Goal: Task Accomplishment & Management: Manage account settings

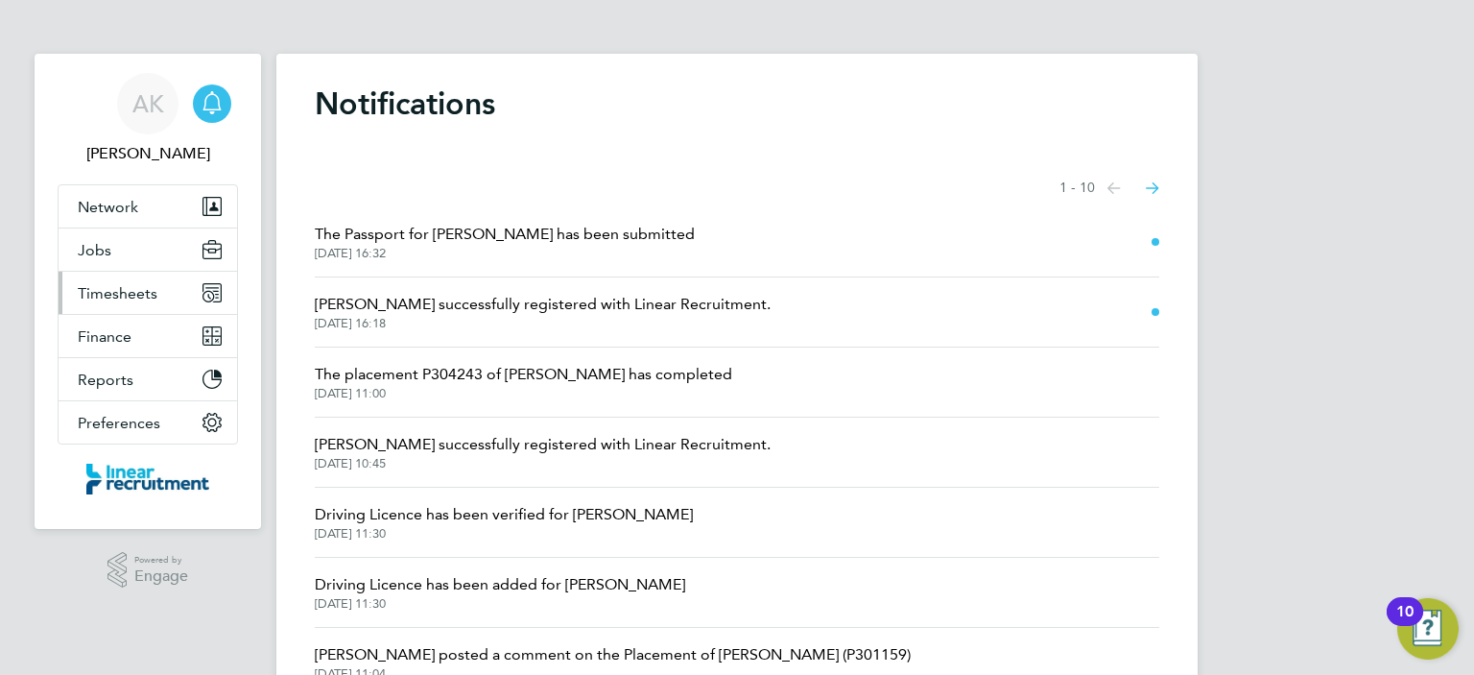
click at [116, 288] on span "Timesheets" at bounding box center [118, 293] width 80 height 18
click at [114, 301] on button "Timesheets" at bounding box center [148, 293] width 178 height 42
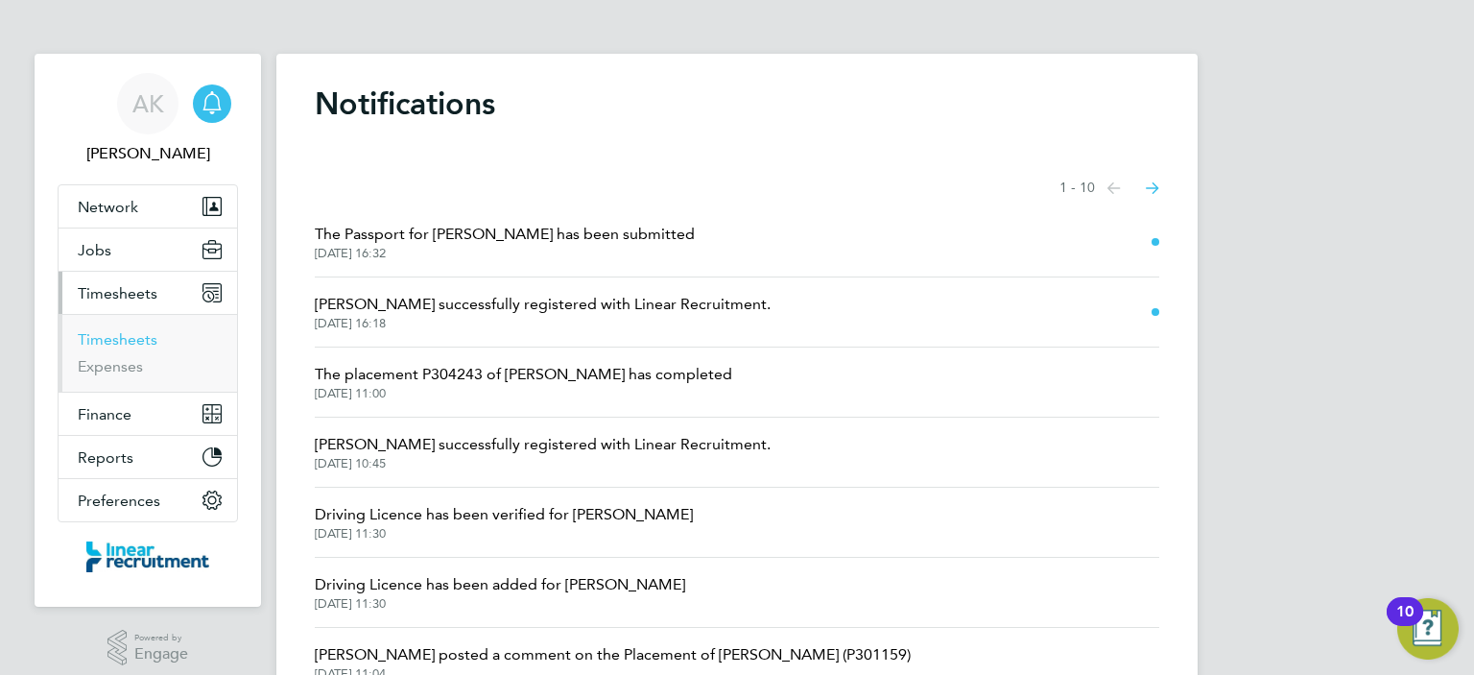
click at [115, 341] on link "Timesheets" at bounding box center [118, 339] width 80 height 18
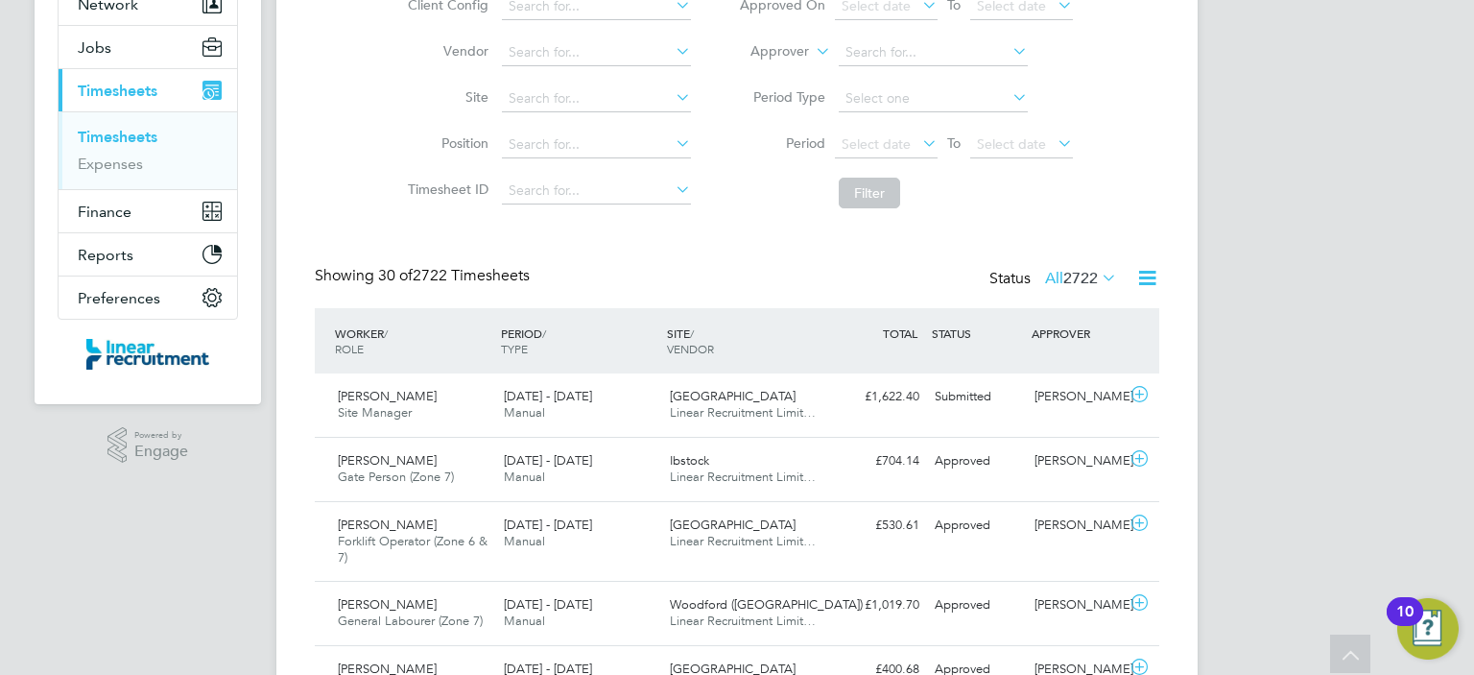
click at [1090, 274] on span "2722" at bounding box center [1080, 278] width 35 height 19
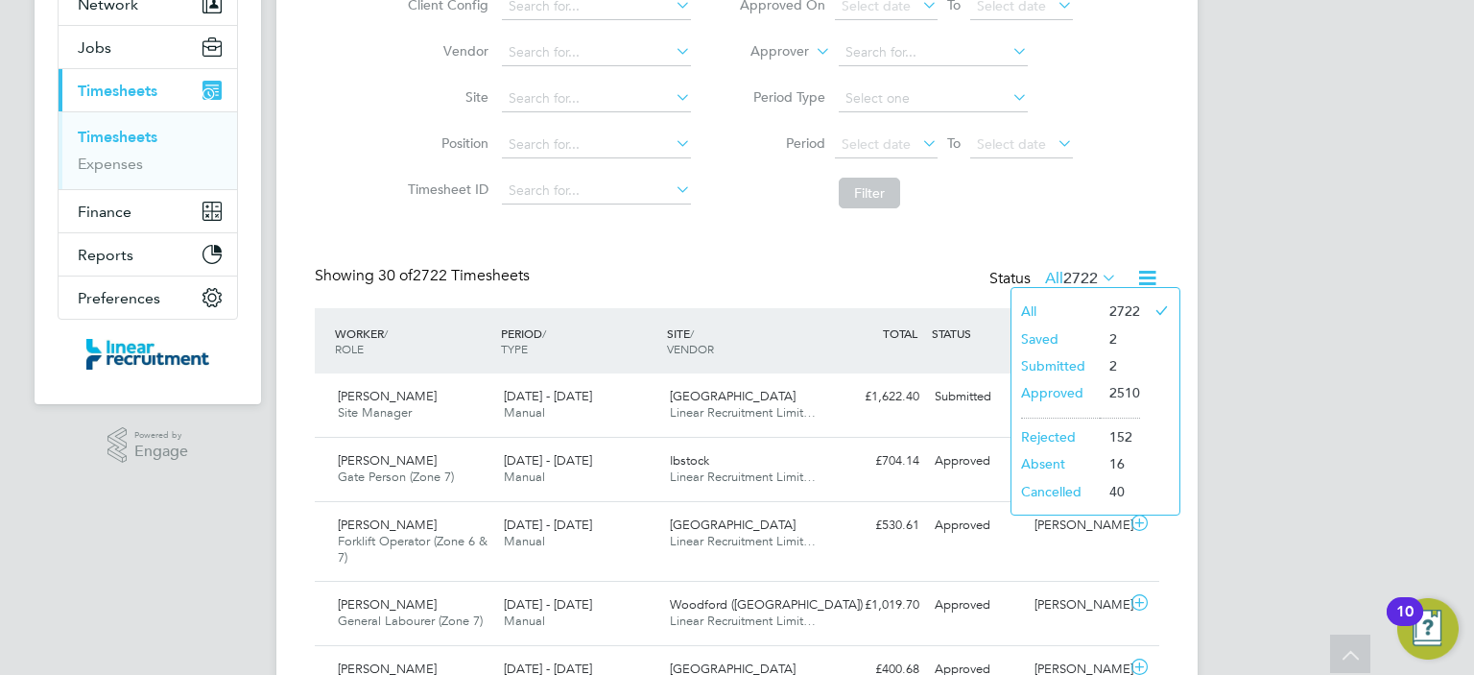
click at [1064, 390] on li "Approved" at bounding box center [1055, 392] width 88 height 27
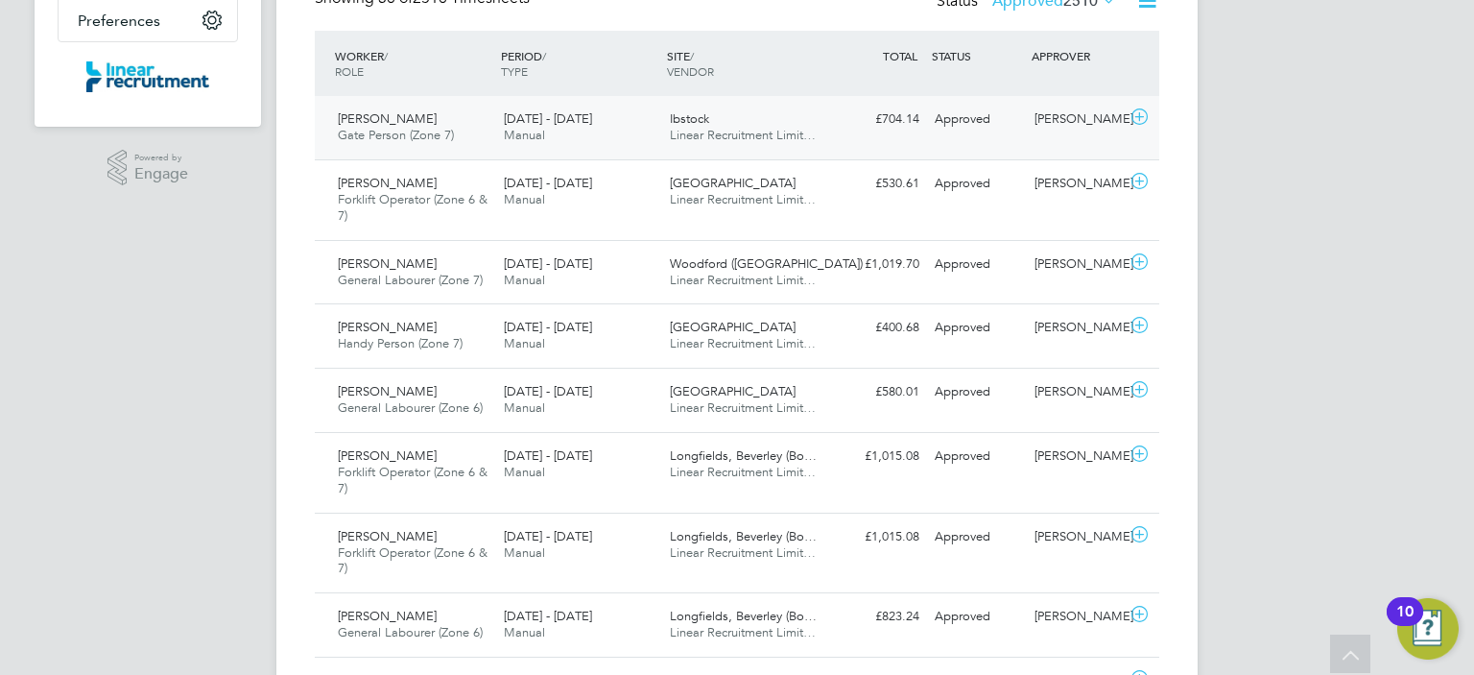
click at [1140, 113] on icon at bounding box center [1140, 116] width 24 height 15
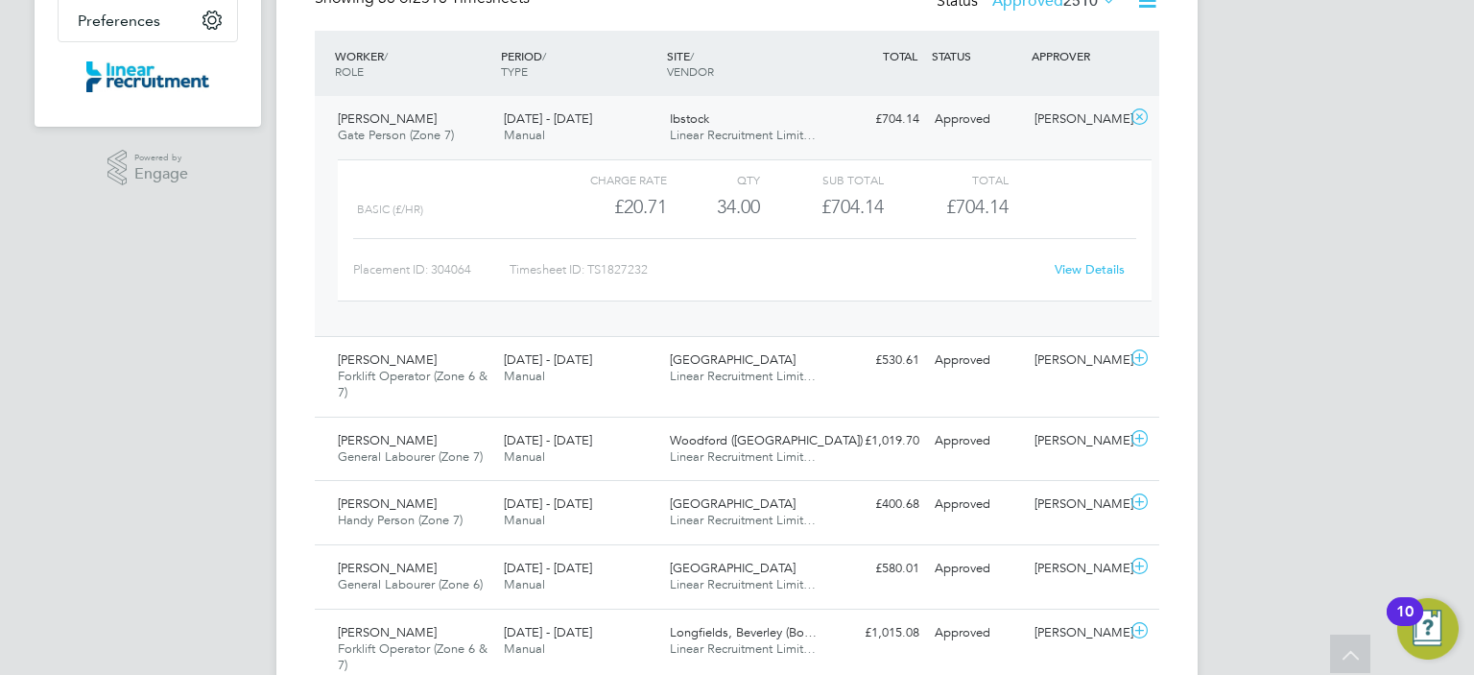
click at [1087, 264] on link "View Details" at bounding box center [1090, 269] width 70 height 16
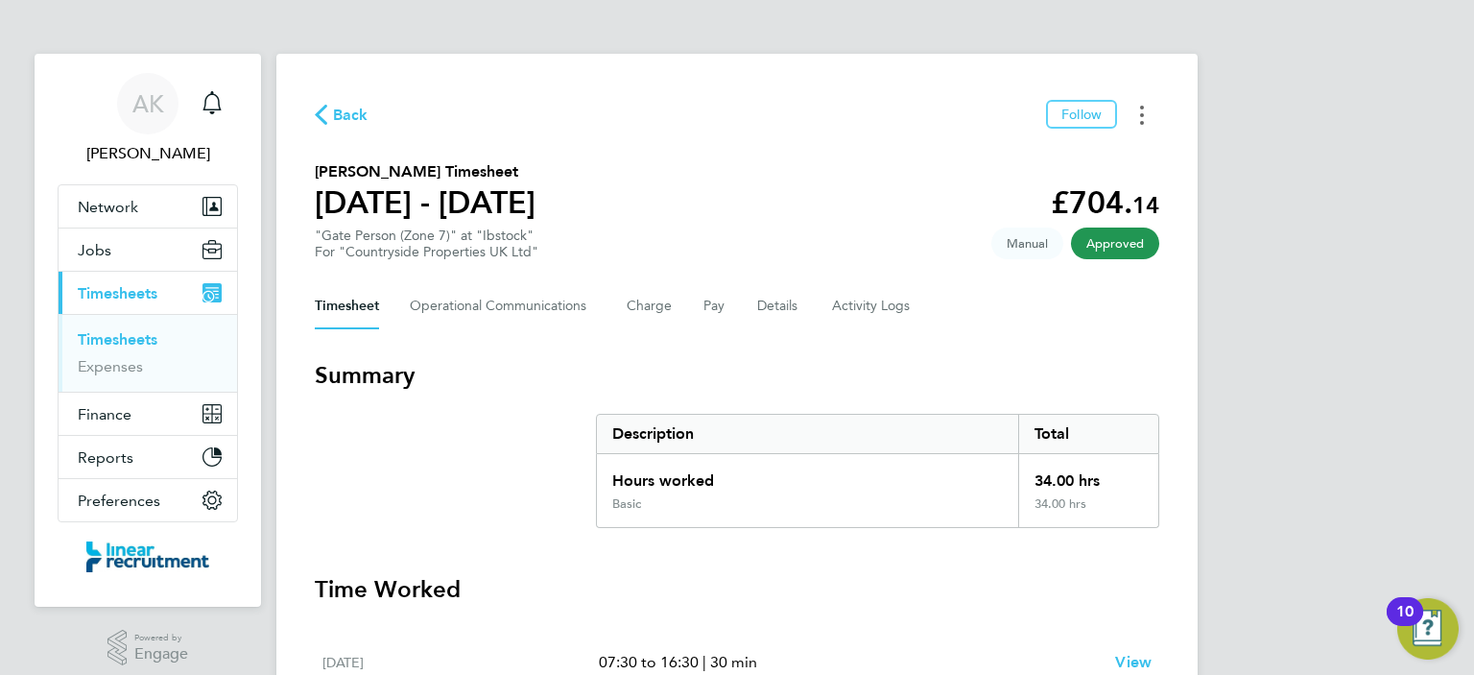
click at [1142, 105] on div "Timesheets Menu" at bounding box center [1142, 115] width 4 height 20
click at [1040, 164] on link "Download timesheet" at bounding box center [1044, 157] width 230 height 38
click at [1148, 114] on button "Timesheets Menu" at bounding box center [1142, 115] width 35 height 30
click at [1046, 162] on link "Download timesheet" at bounding box center [1044, 157] width 230 height 38
click at [65, 147] on span "[PERSON_NAME]" at bounding box center [148, 153] width 180 height 23
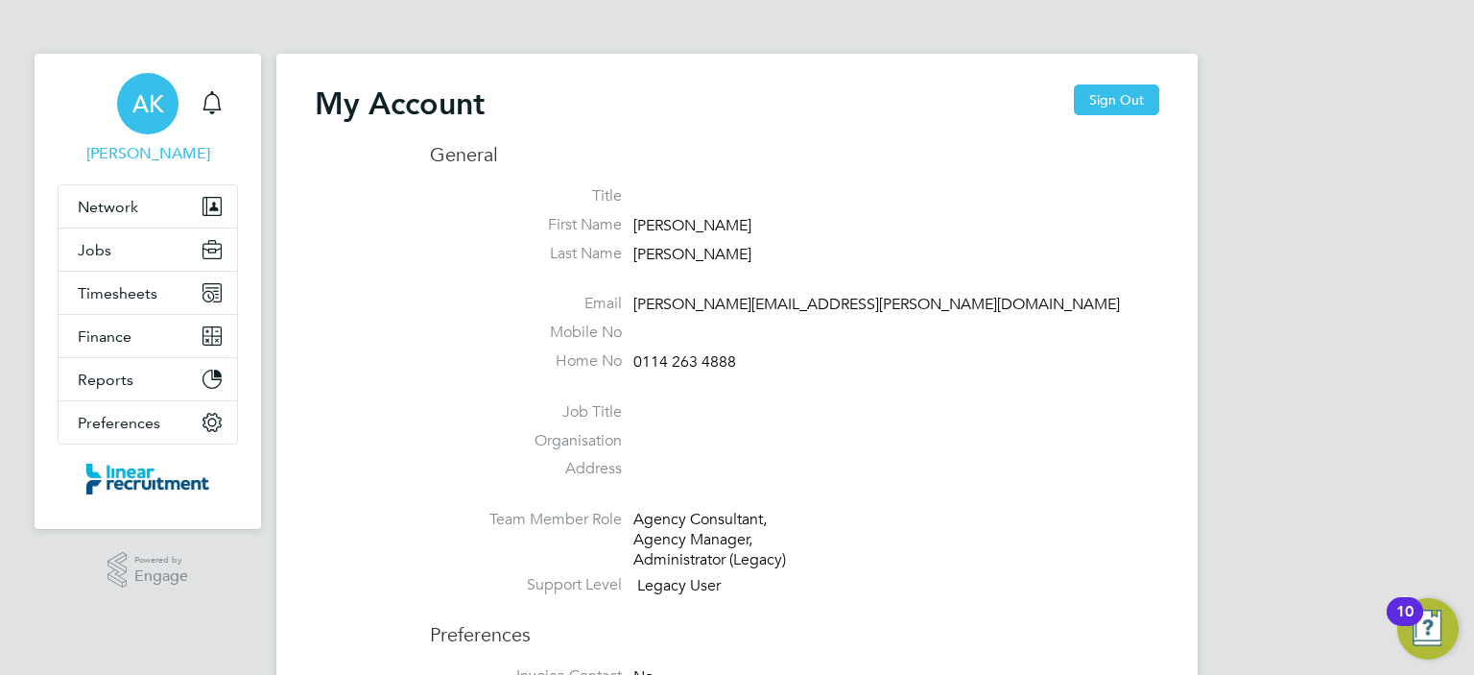
click at [837, 279] on ul "Title First Name Ashley Last Name Kelly Email ashley.kelly@linearrecruitment.co…" at bounding box center [794, 394] width 729 height 416
